Goal: Register for event/course

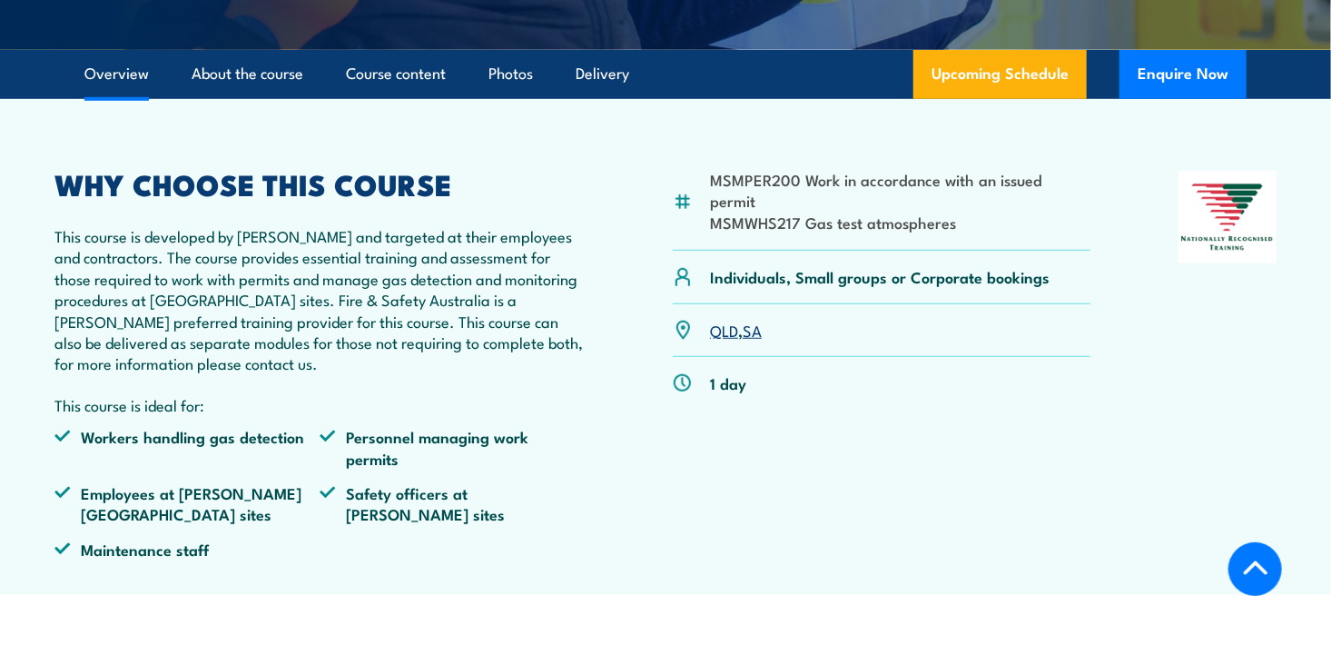
scroll to position [545, 0]
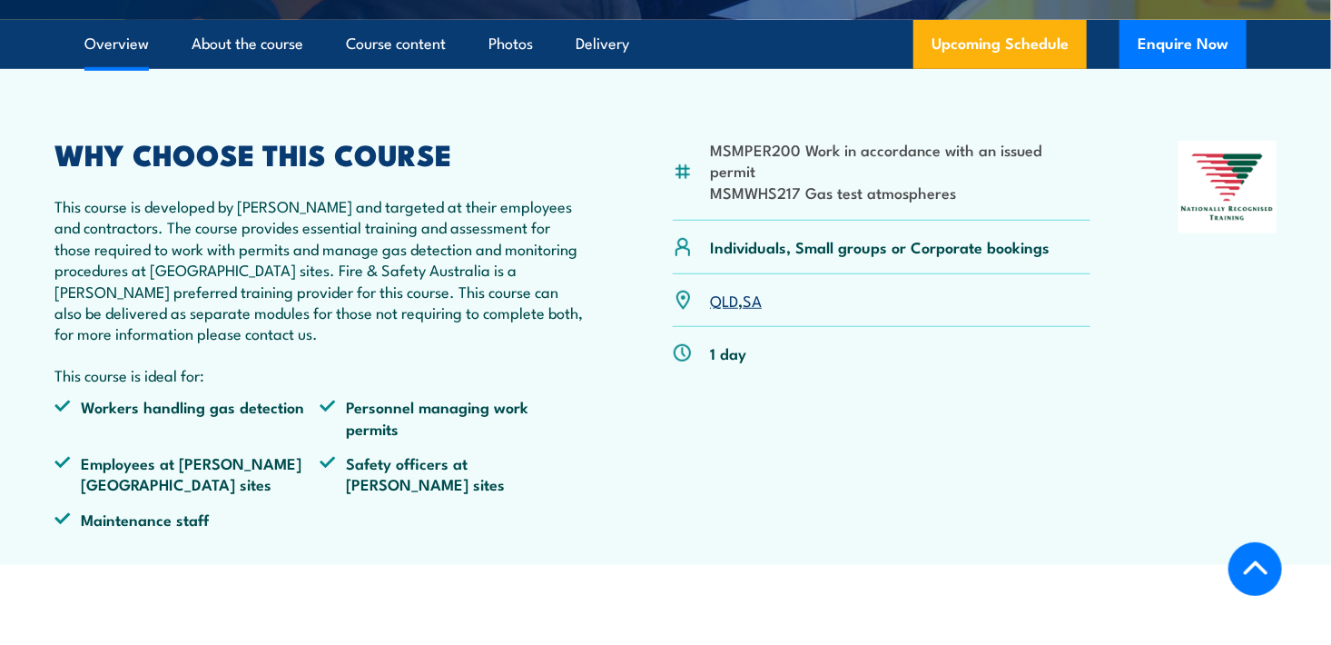
click at [727, 289] on link "QLD" at bounding box center [724, 300] width 28 height 22
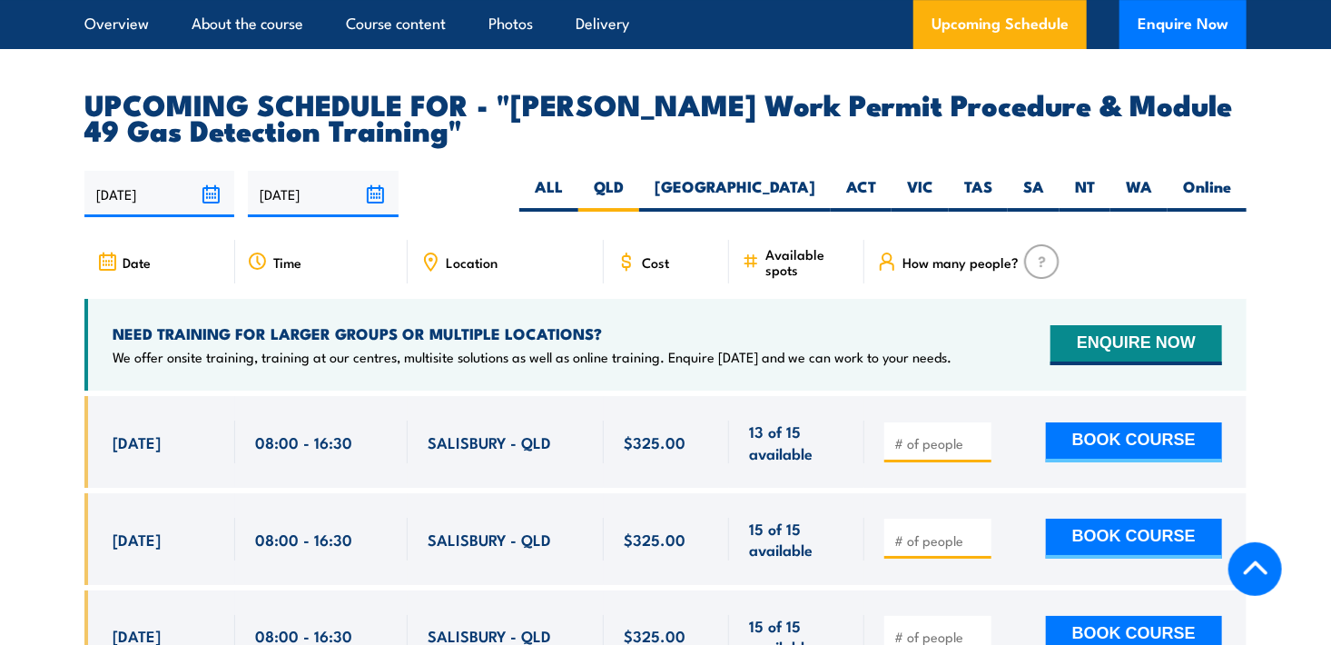
click at [30, 235] on section "UPCOMING SCHEDULE FOR - "Santos Work Permit Procedure & Module 49 Gas Detection…" at bounding box center [665, 400] width 1331 height 618
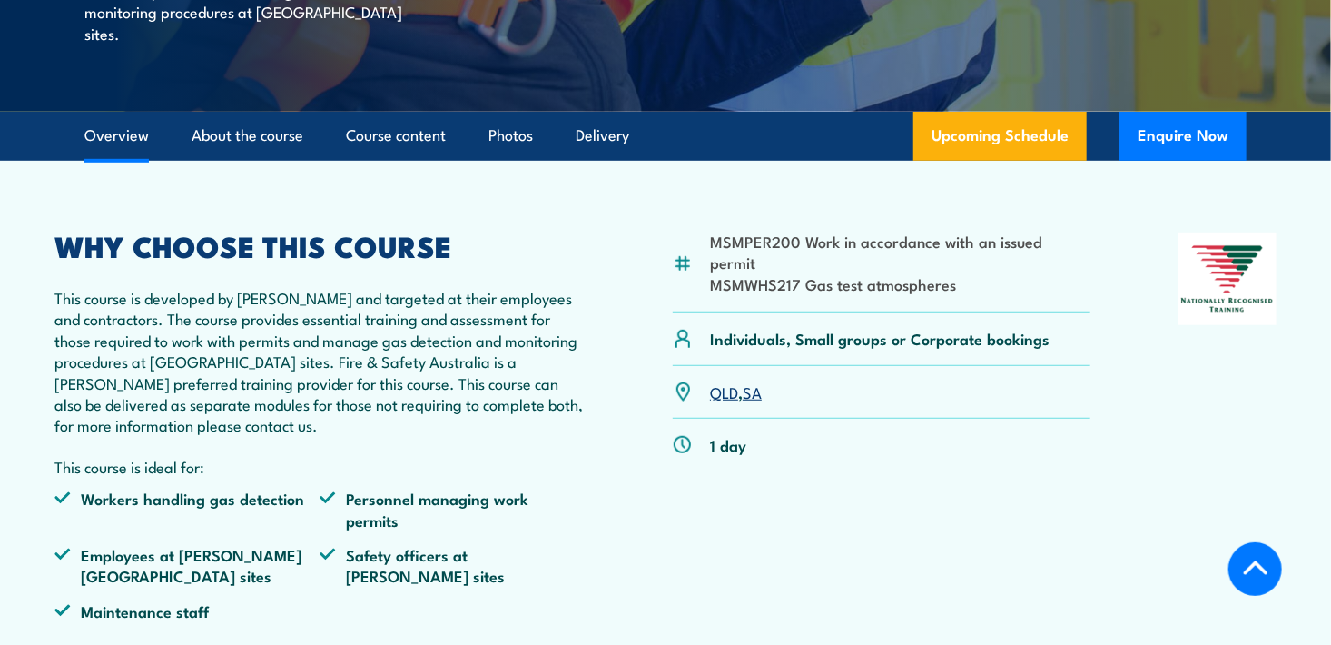
scroll to position [454, 0]
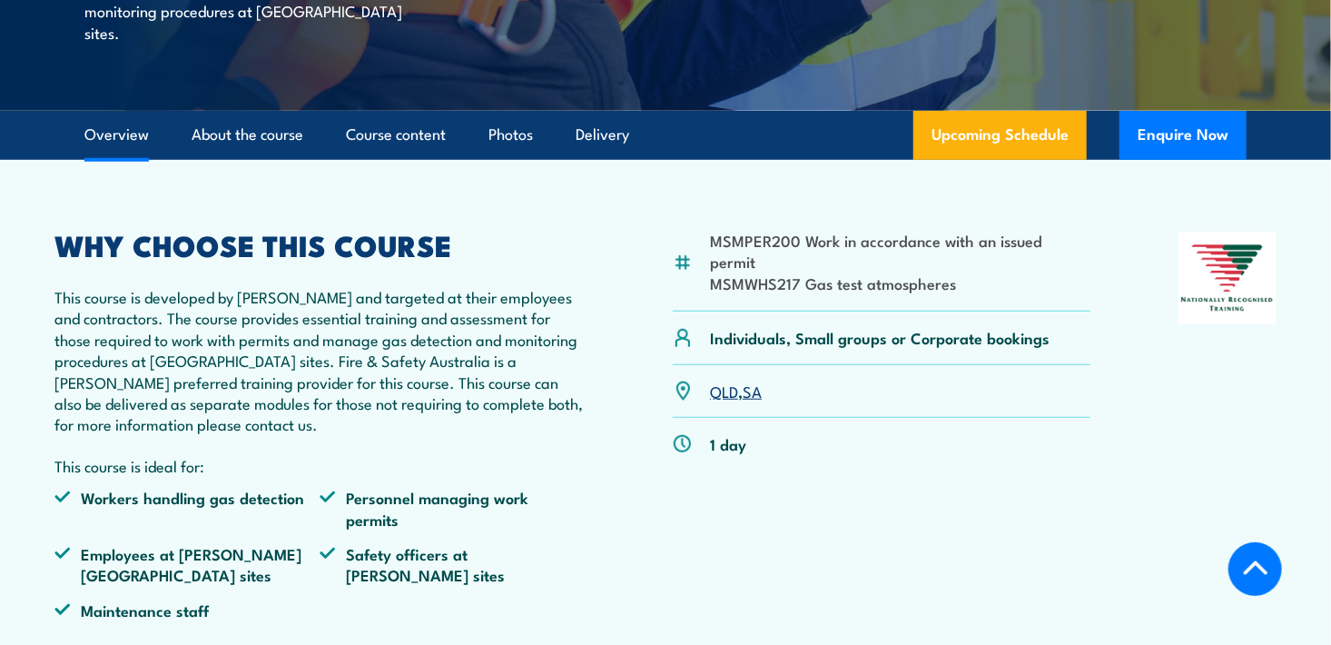
click at [727, 380] on link "QLD" at bounding box center [724, 391] width 28 height 22
